Goal: Task Accomplishment & Management: Manage account settings

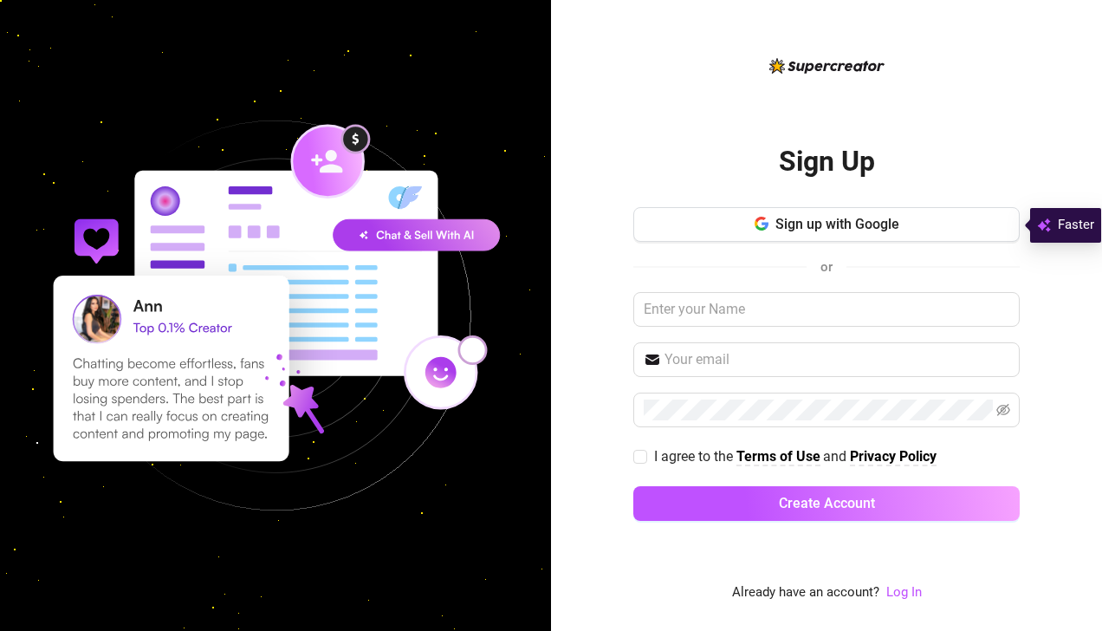
click at [899, 591] on link "Log In" at bounding box center [904, 592] width 36 height 16
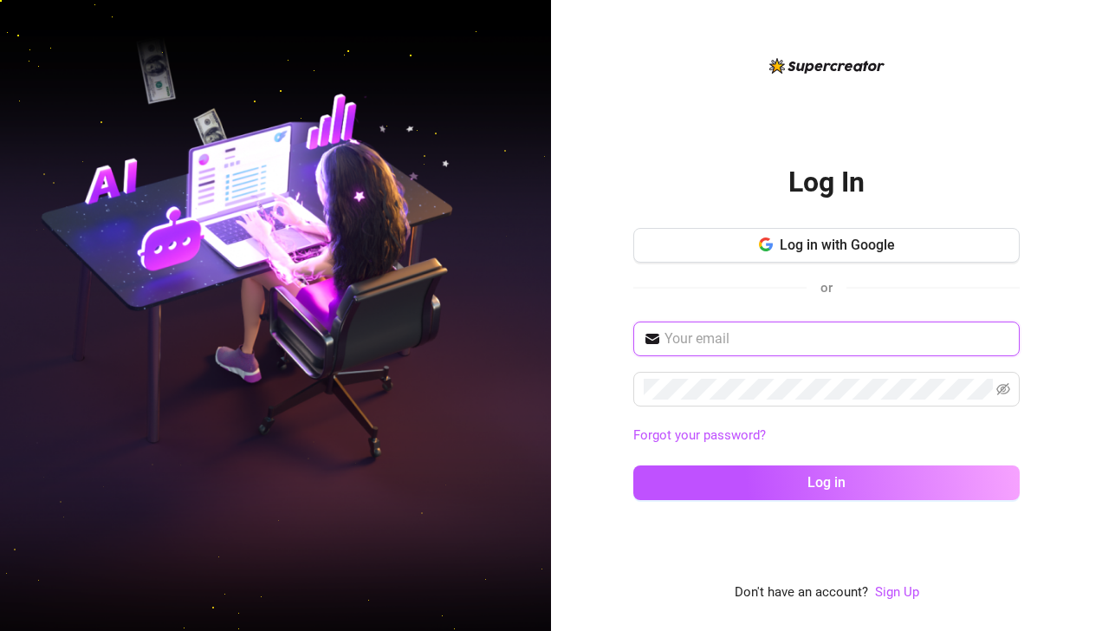
click at [726, 334] on input "text" at bounding box center [836, 338] width 345 height 21
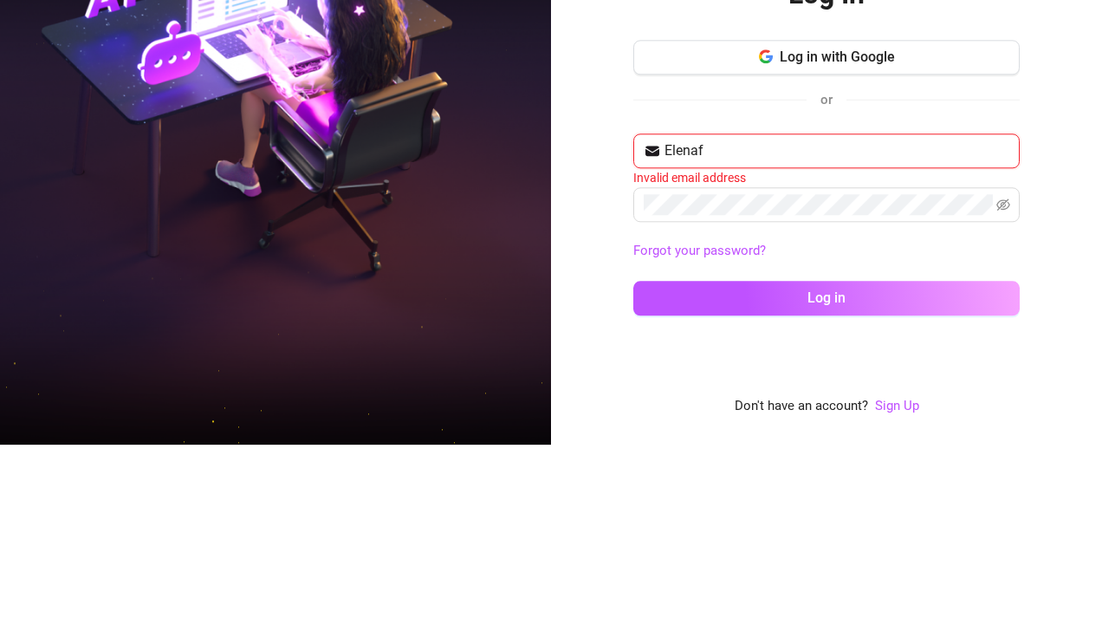
type input "[EMAIL_ADDRESS][DOMAIN_NAME]"
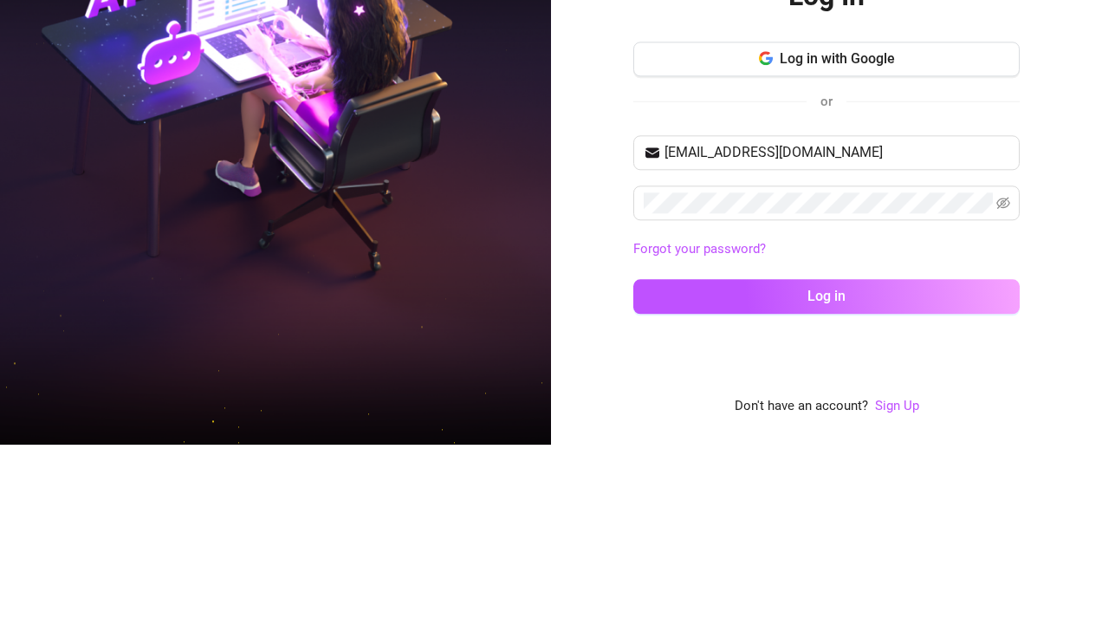
click at [871, 476] on button "Log in" at bounding box center [826, 482] width 386 height 35
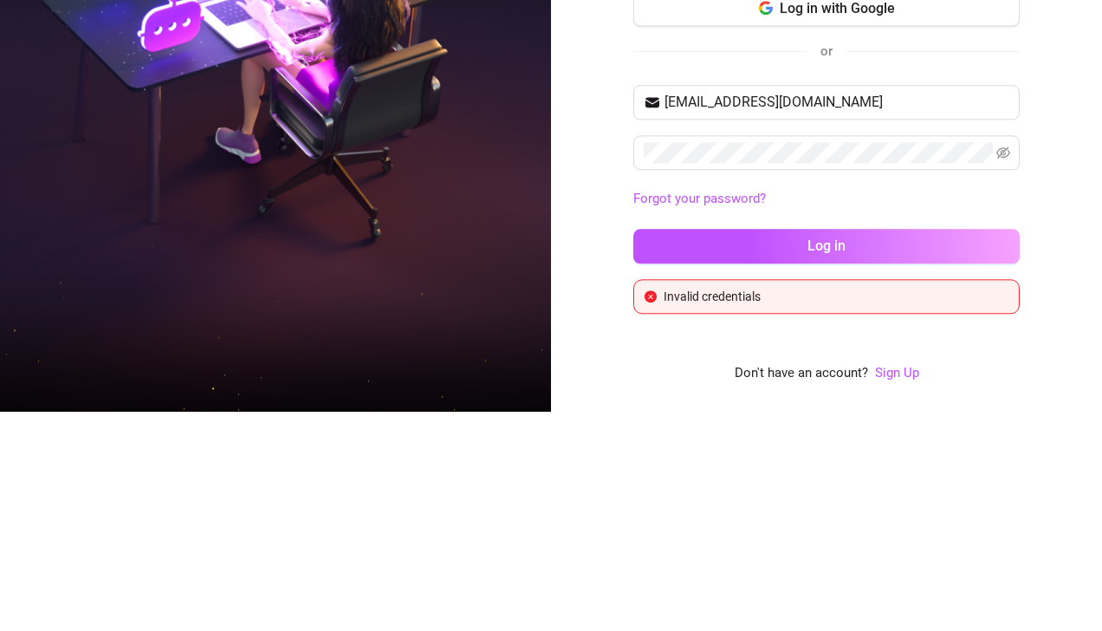
click at [988, 467] on button "Log in" at bounding box center [826, 465] width 386 height 35
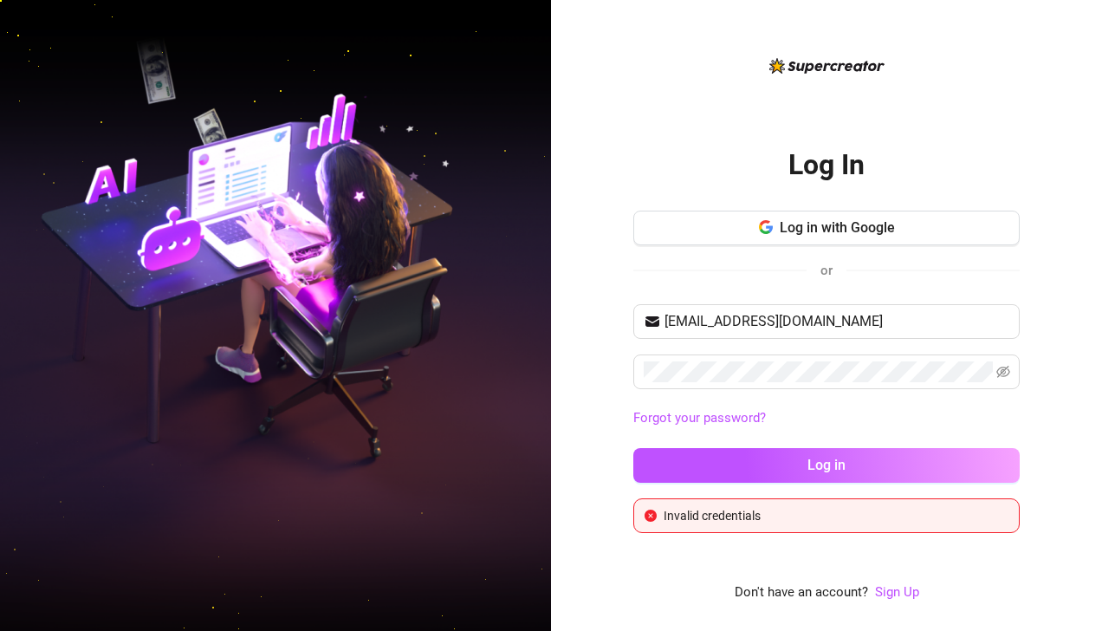
click at [874, 220] on span "Log in with Google" at bounding box center [837, 227] width 115 height 16
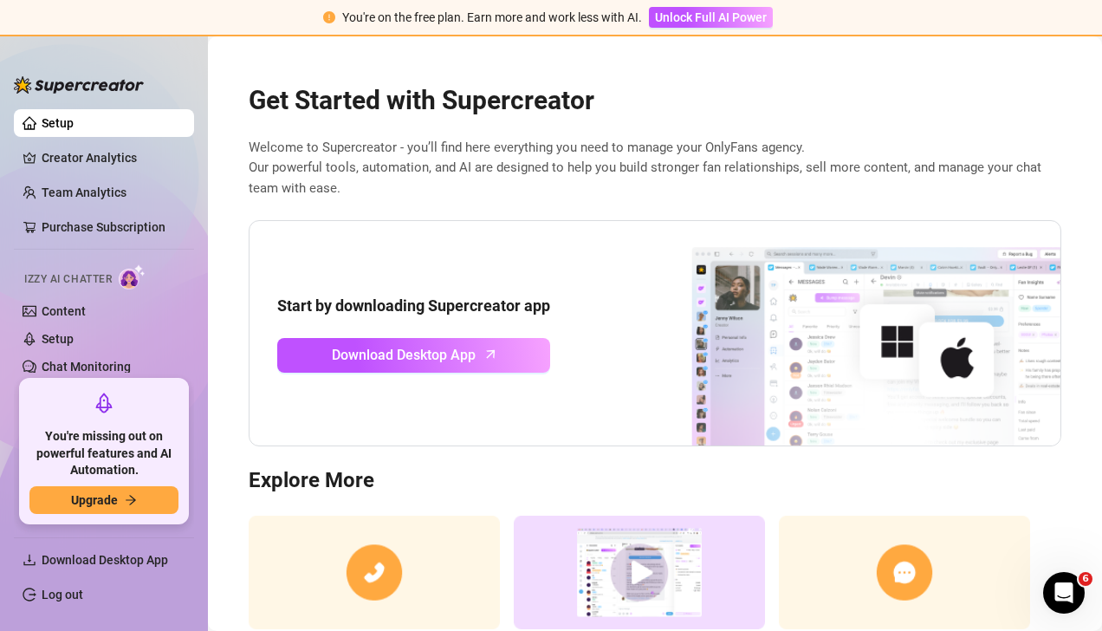
click at [120, 165] on link "Creator Analytics" at bounding box center [111, 158] width 139 height 28
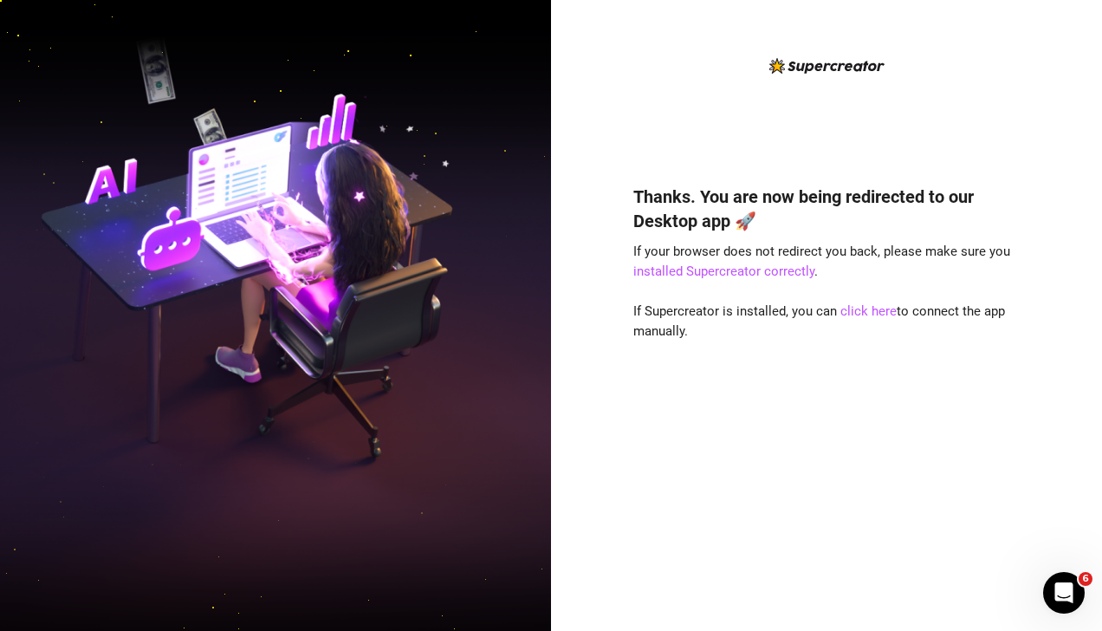
click at [865, 311] on link "click here" at bounding box center [868, 311] width 56 height 16
